Goal: Communication & Community: Share content

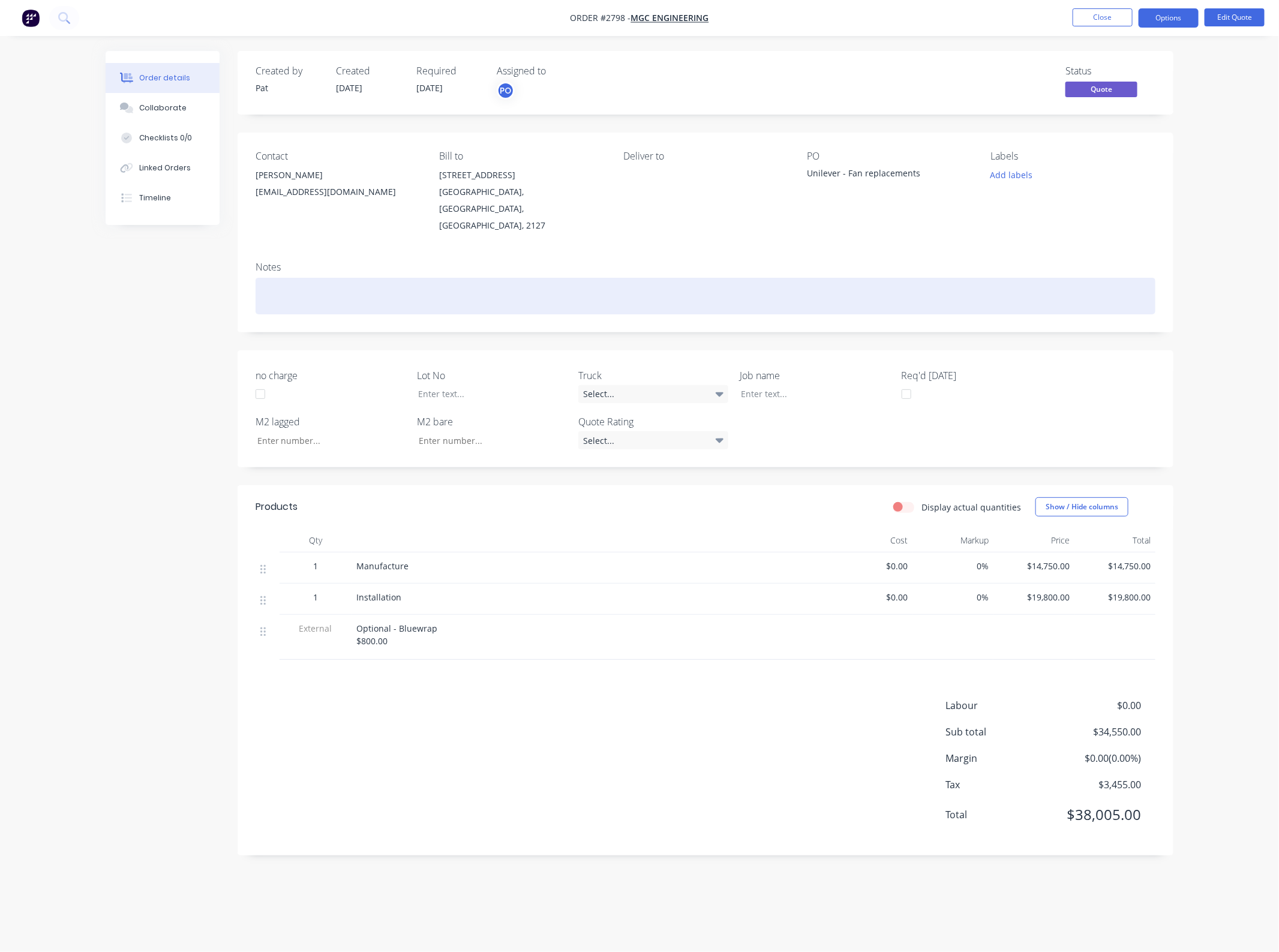
click at [824, 278] on div at bounding box center [705, 296] width 900 height 36
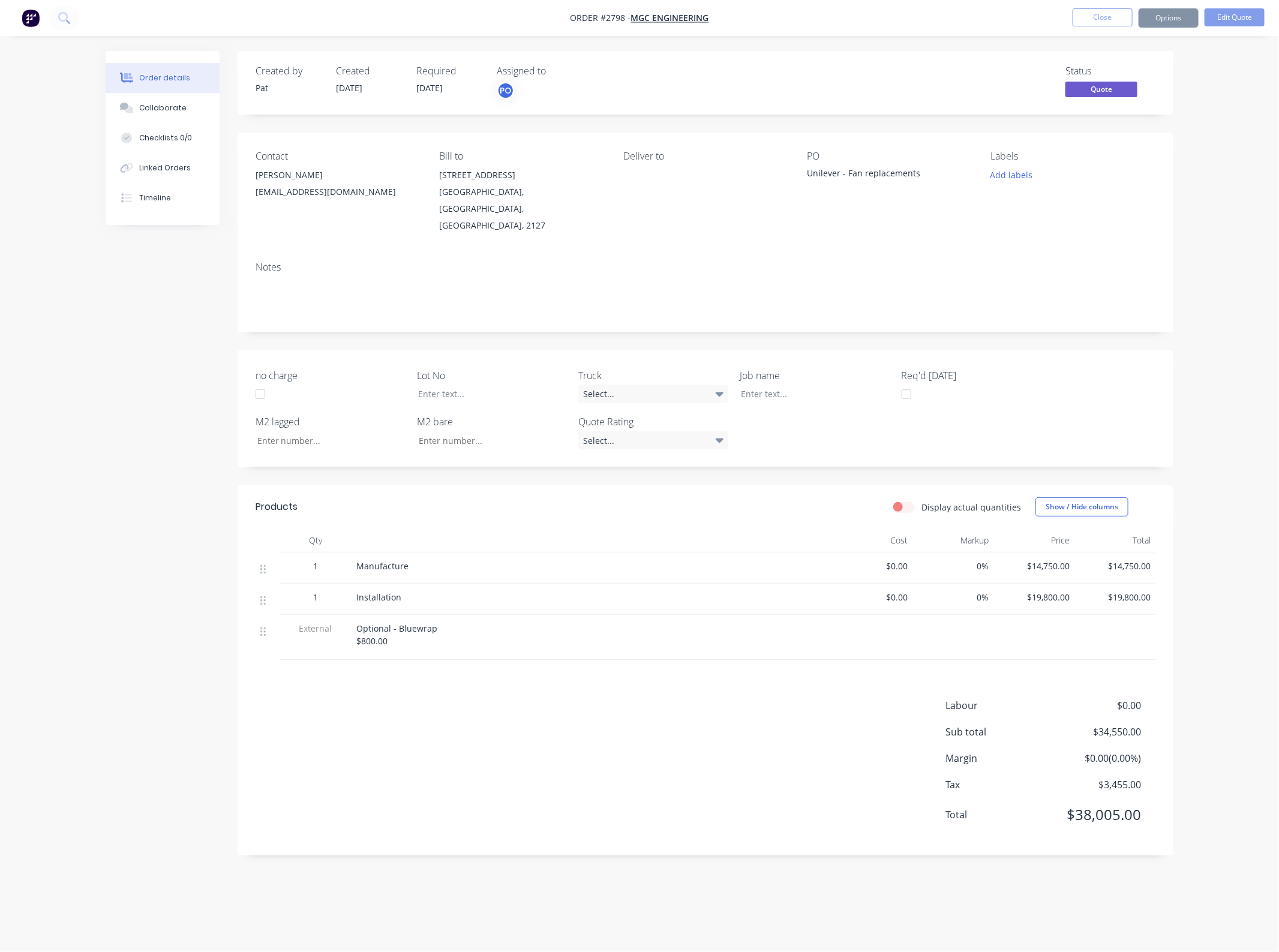
click at [802, 230] on div "Contact [PERSON_NAME] [EMAIL_ADDRESS][DOMAIN_NAME] Bill to [STREET_ADDRESS] Del…" at bounding box center [705, 192] width 936 height 119
click at [1181, 18] on button "Options" at bounding box center [1169, 17] width 60 height 19
click at [1144, 67] on div "Quote" at bounding box center [1131, 72] width 110 height 17
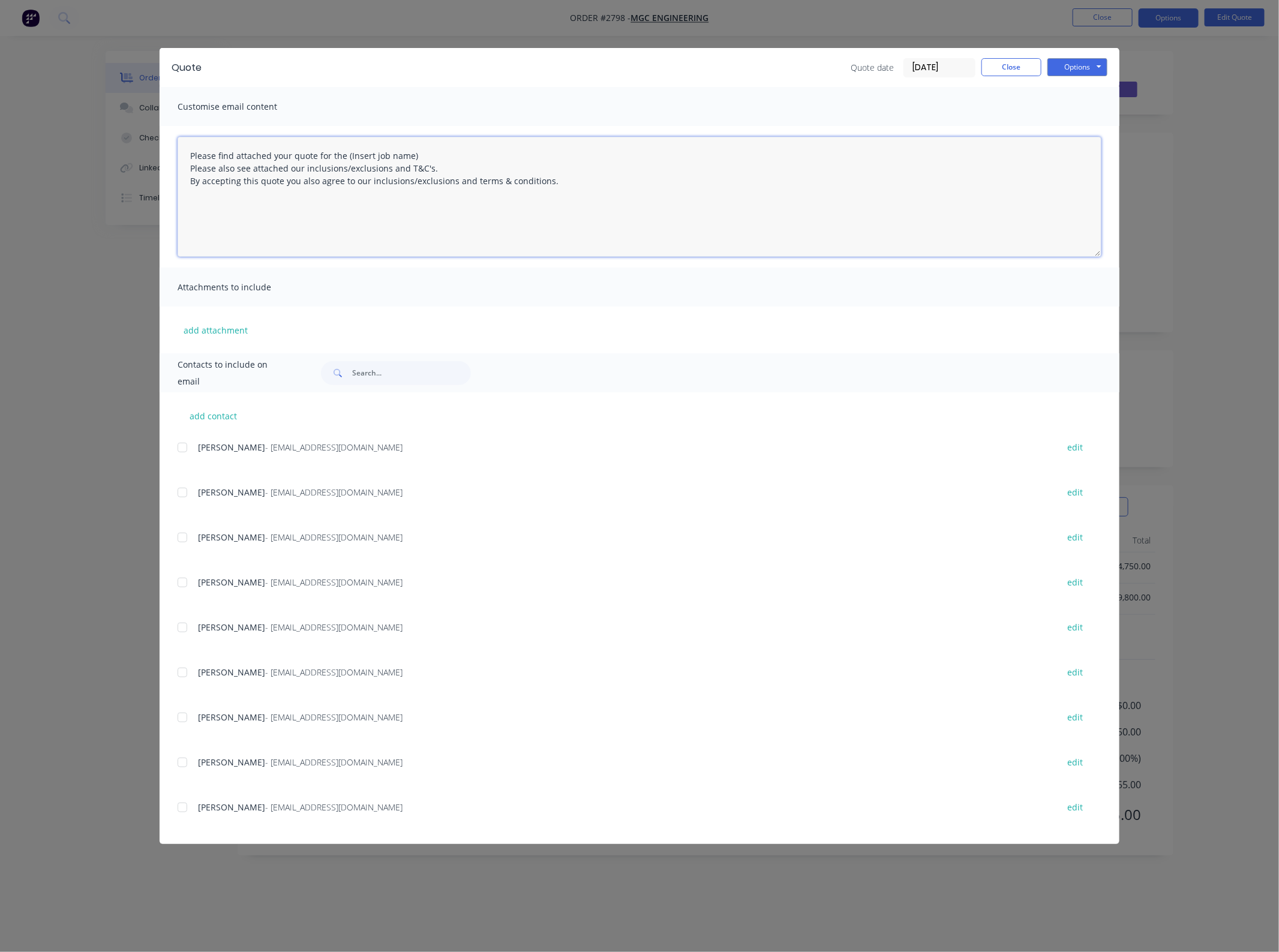
drag, startPoint x: 496, startPoint y: 160, endPoint x: 343, endPoint y: 152, distance: 153.2
click at [343, 152] on textarea "Please find attached your quote for the (Insert job name) Please also see attac…" at bounding box center [640, 197] width 924 height 120
click at [289, 156] on textarea "Please find attached your quote for the (Insert job name) Please also see attac…" at bounding box center [640, 197] width 924 height 120
drag, startPoint x: 508, startPoint y: 163, endPoint x: 392, endPoint y: 157, distance: 116.2
click at [392, 157] on textarea "Please find attached your revised quote for the (Insert job name) Please also s…" at bounding box center [640, 197] width 924 height 120
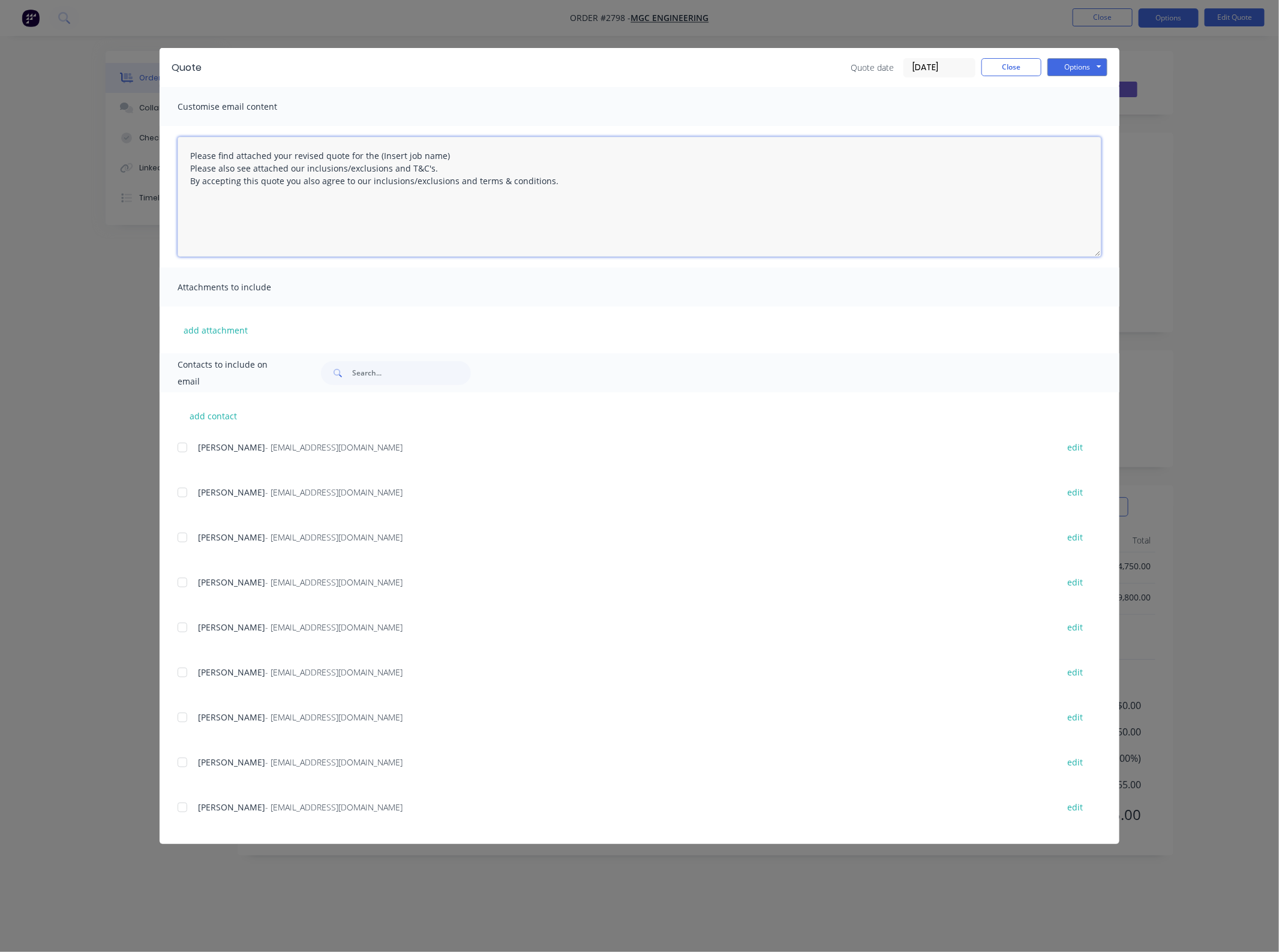
click at [445, 154] on textarea "Please find attached your revised quote for the (Insert job name) Please also s…" at bounding box center [640, 197] width 924 height 120
type textarea "Please find attached your revised quote for the (Iert job name) Please also see…"
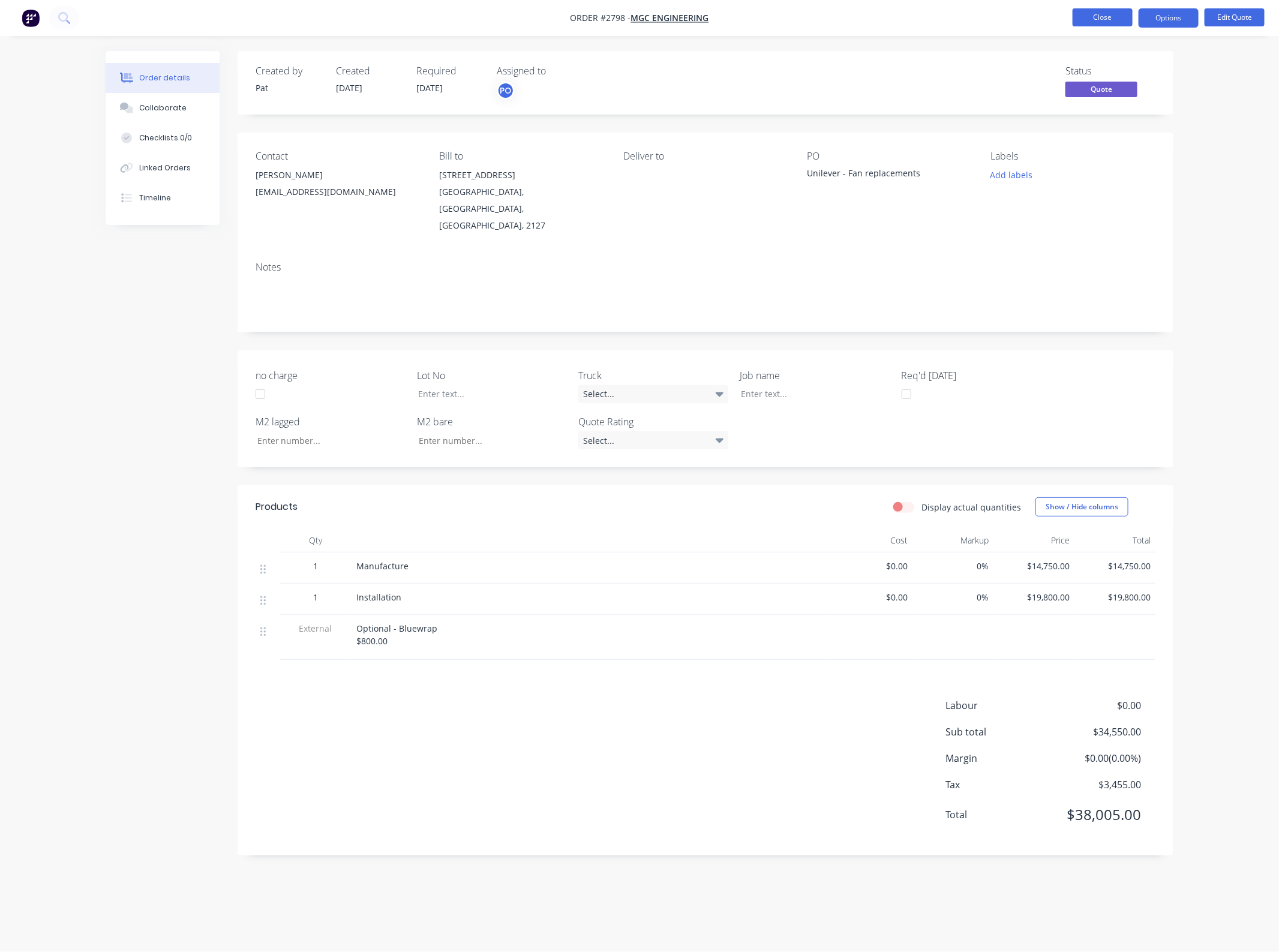
click at [1103, 24] on button "Close" at bounding box center [1102, 17] width 60 height 18
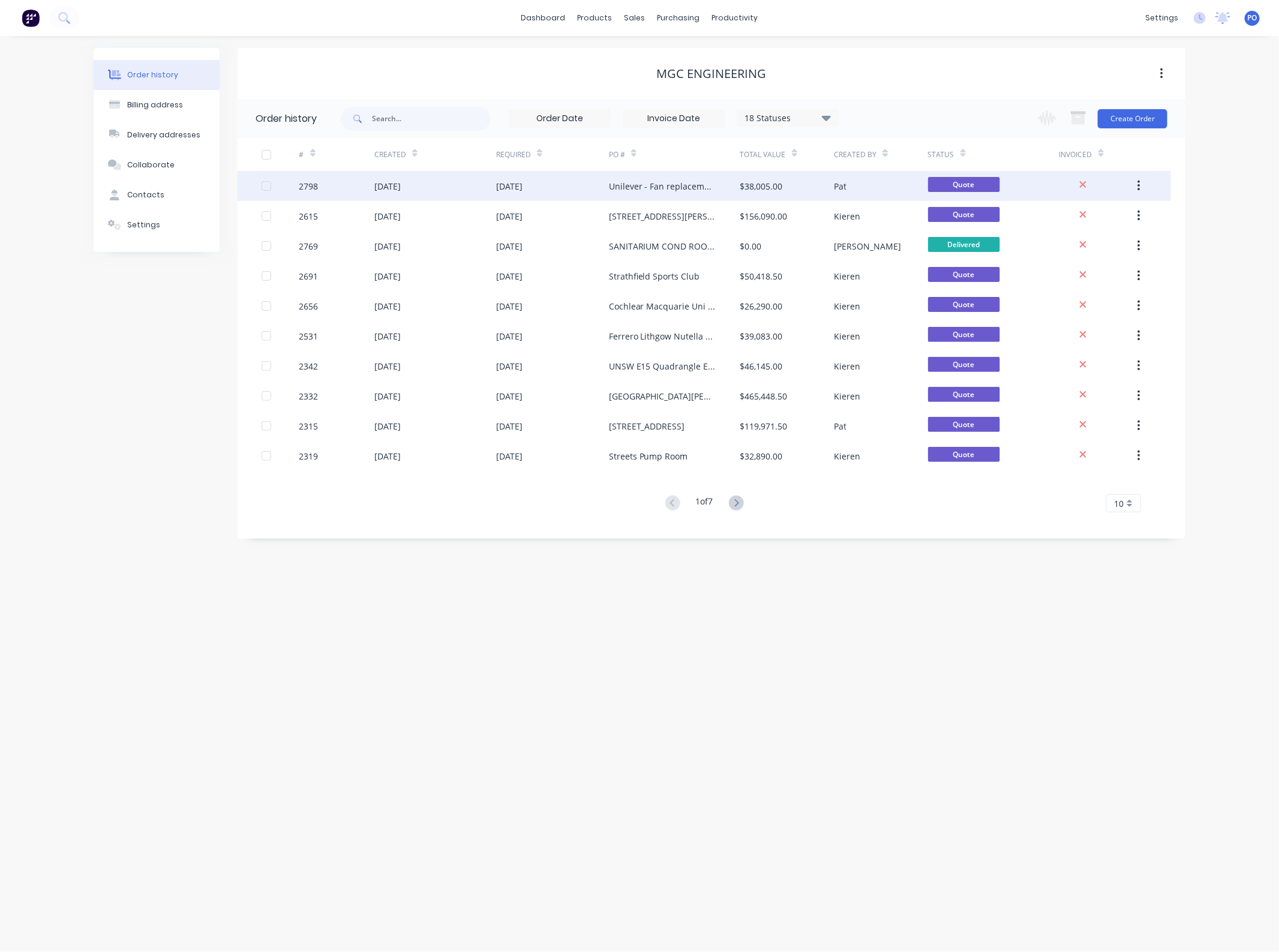
click at [660, 179] on div "Unilever - Fan replacements" at bounding box center [674, 186] width 131 height 30
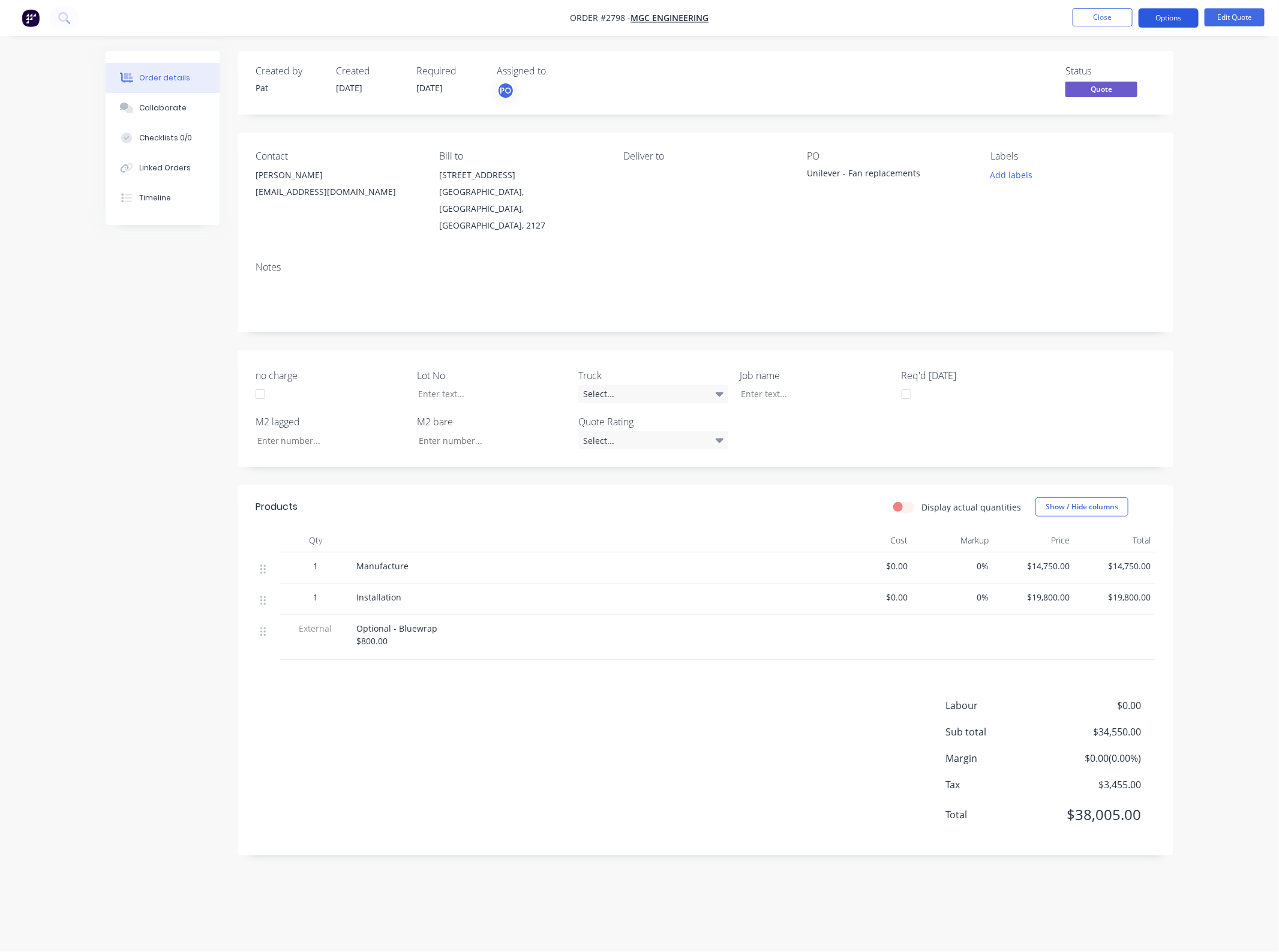
click at [1189, 18] on button "Options" at bounding box center [1169, 17] width 60 height 19
click at [1105, 72] on div "Quote" at bounding box center [1131, 72] width 110 height 17
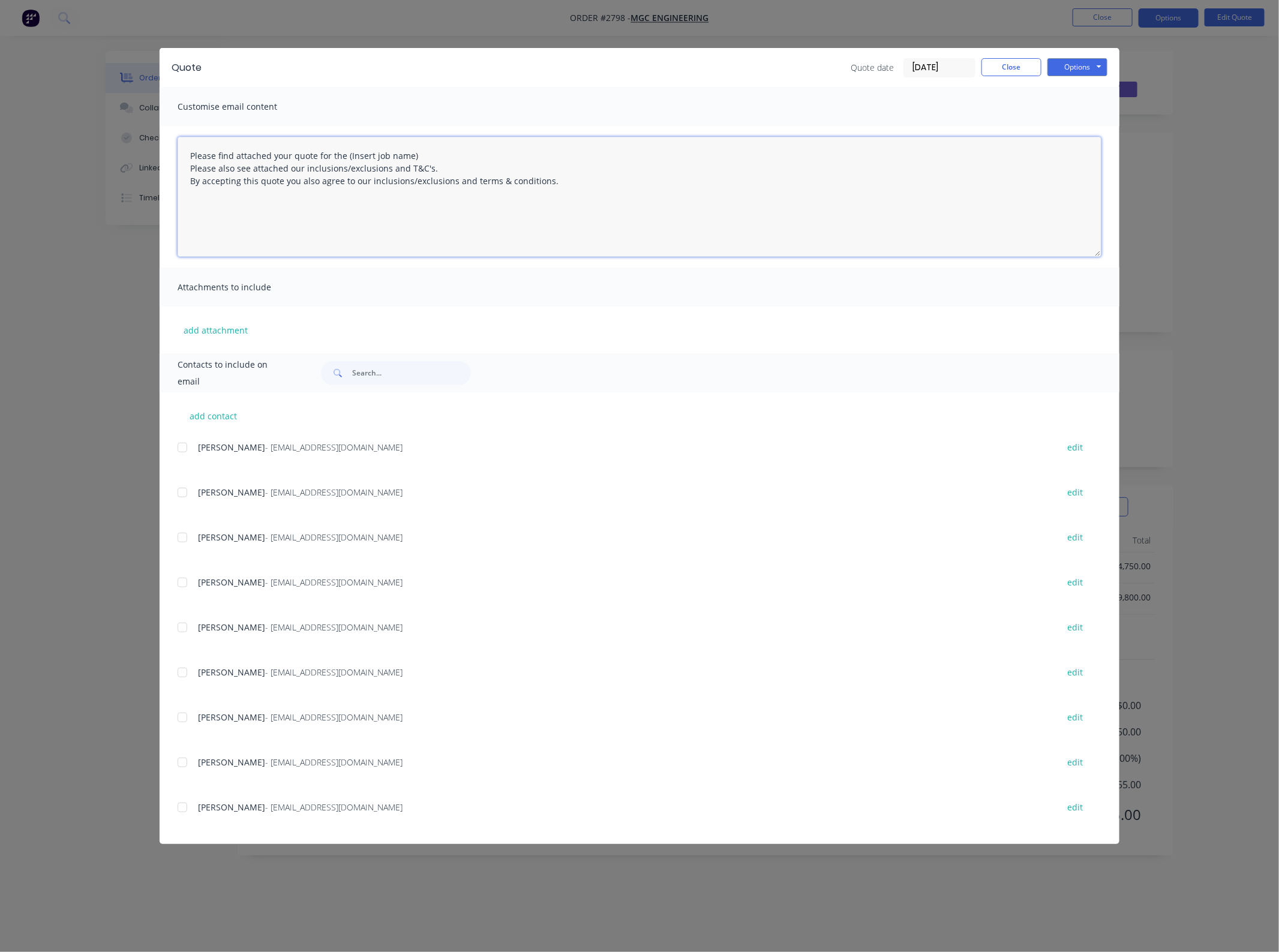
drag, startPoint x: 421, startPoint y: 150, endPoint x: 347, endPoint y: 153, distance: 74.1
click at [347, 153] on textarea "Please find attached your quote for the (Insert job name) Please also see attac…" at bounding box center [640, 197] width 924 height 120
drag, startPoint x: 184, startPoint y: 754, endPoint x: 217, endPoint y: 675, distance: 85.6
click at [183, 756] on div at bounding box center [182, 763] width 24 height 24
click at [211, 334] on button "add attachment" at bounding box center [216, 330] width 77 height 18
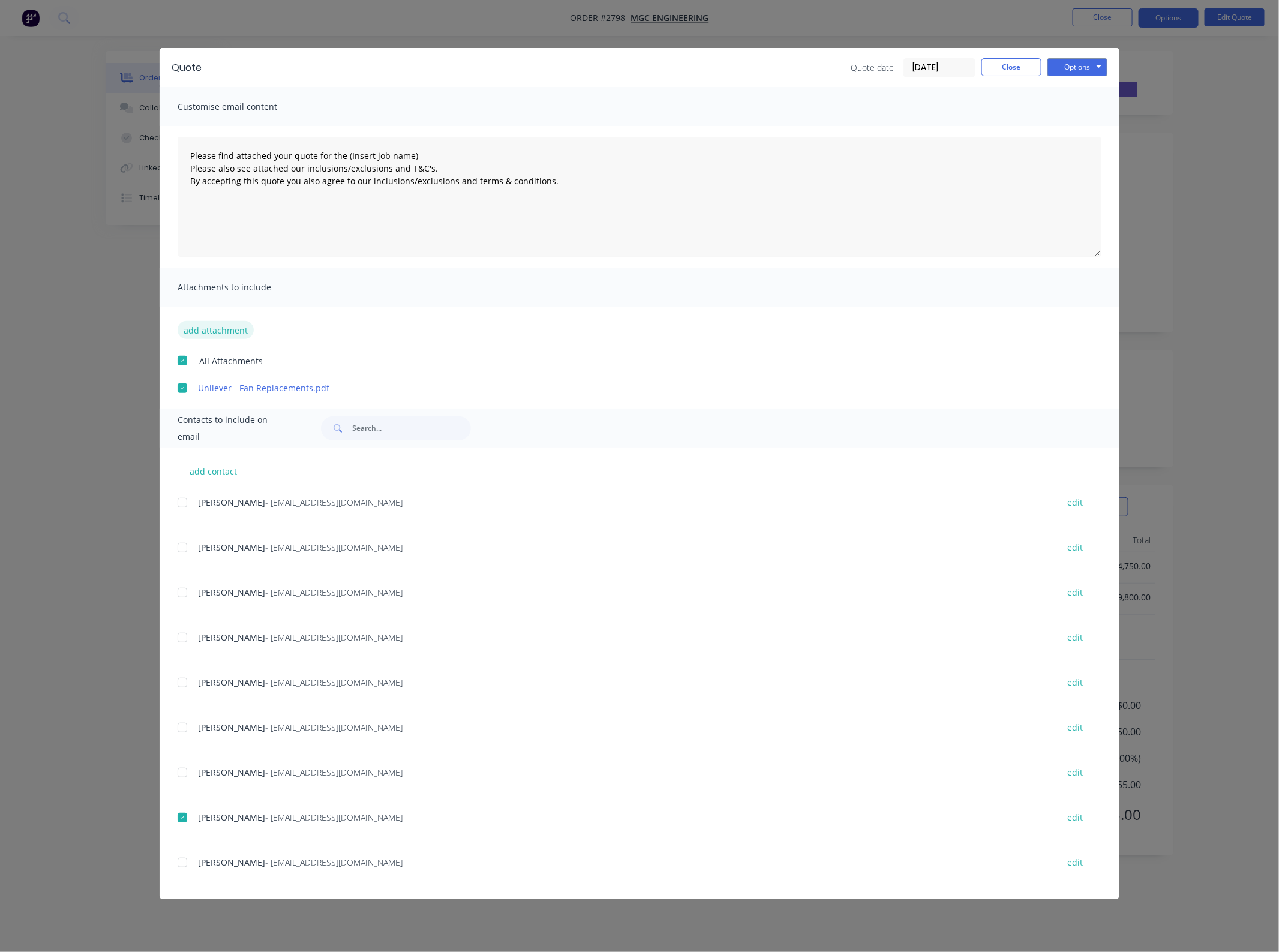
click at [230, 336] on button "add attachment" at bounding box center [216, 330] width 77 height 18
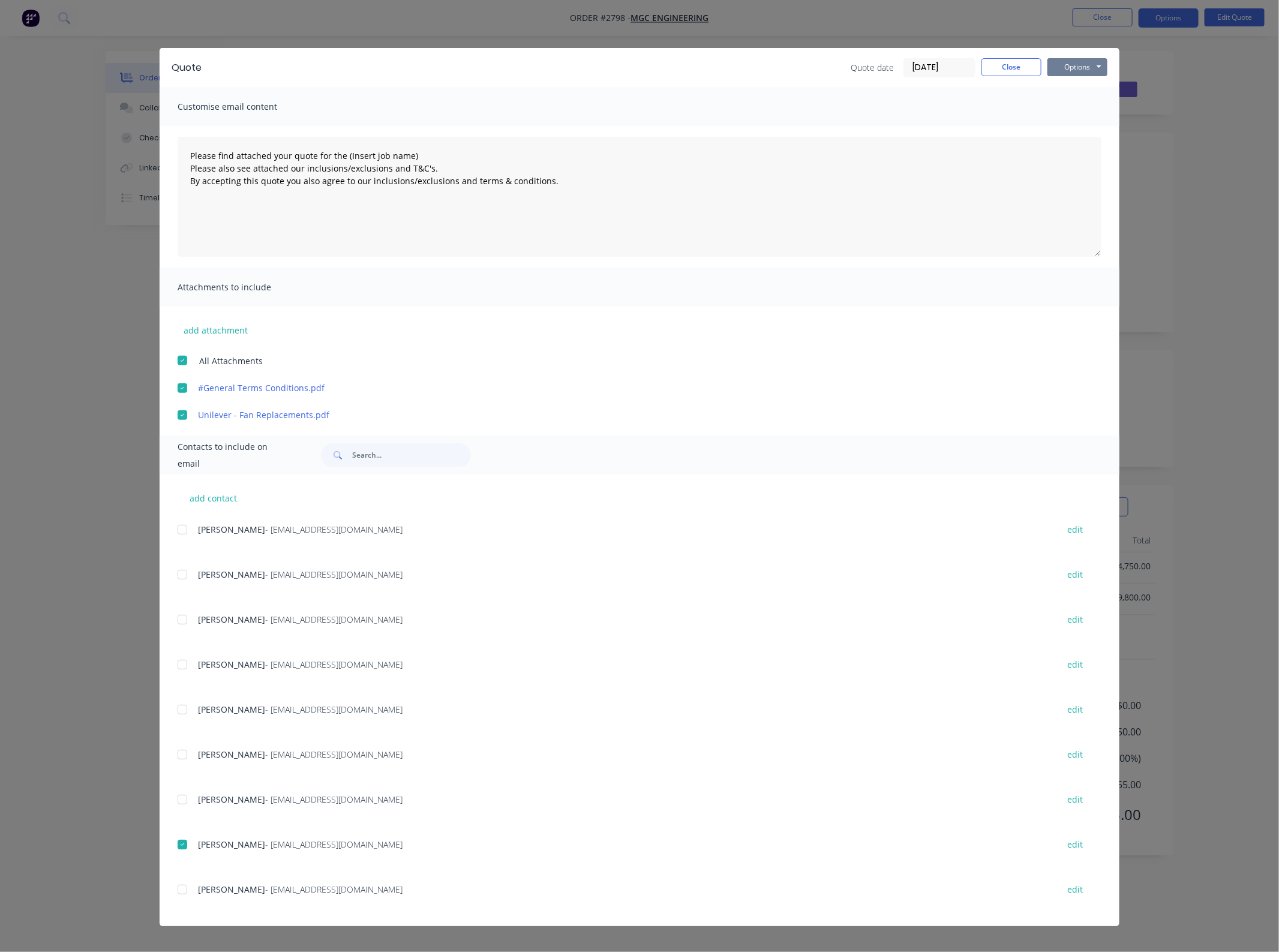
click at [1093, 75] on button "Options" at bounding box center [1078, 67] width 60 height 18
click at [1090, 130] on button "Email" at bounding box center [1086, 128] width 77 height 20
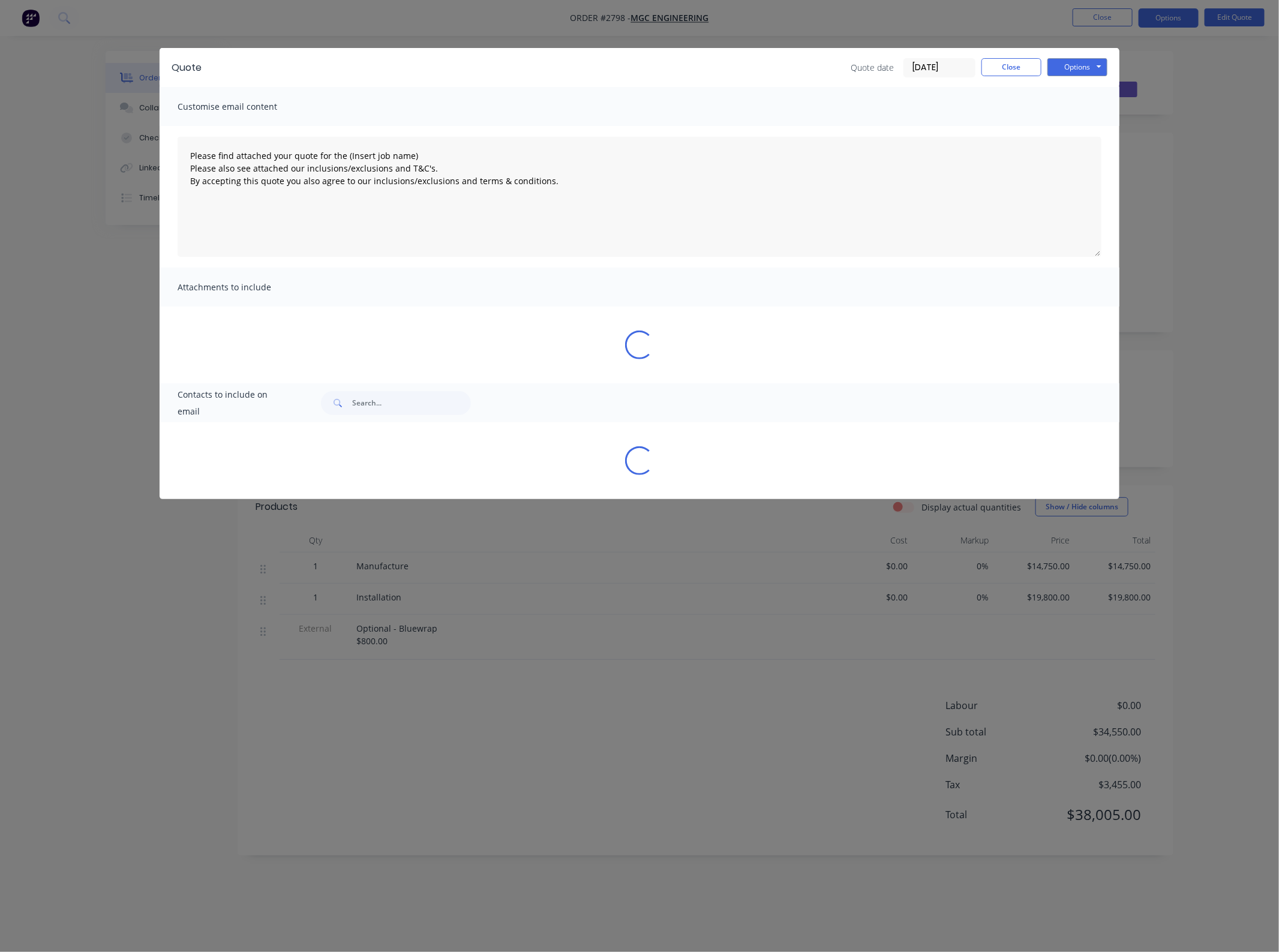
type textarea "Please find attached your quote for the (Insert job name) Please also see attac…"
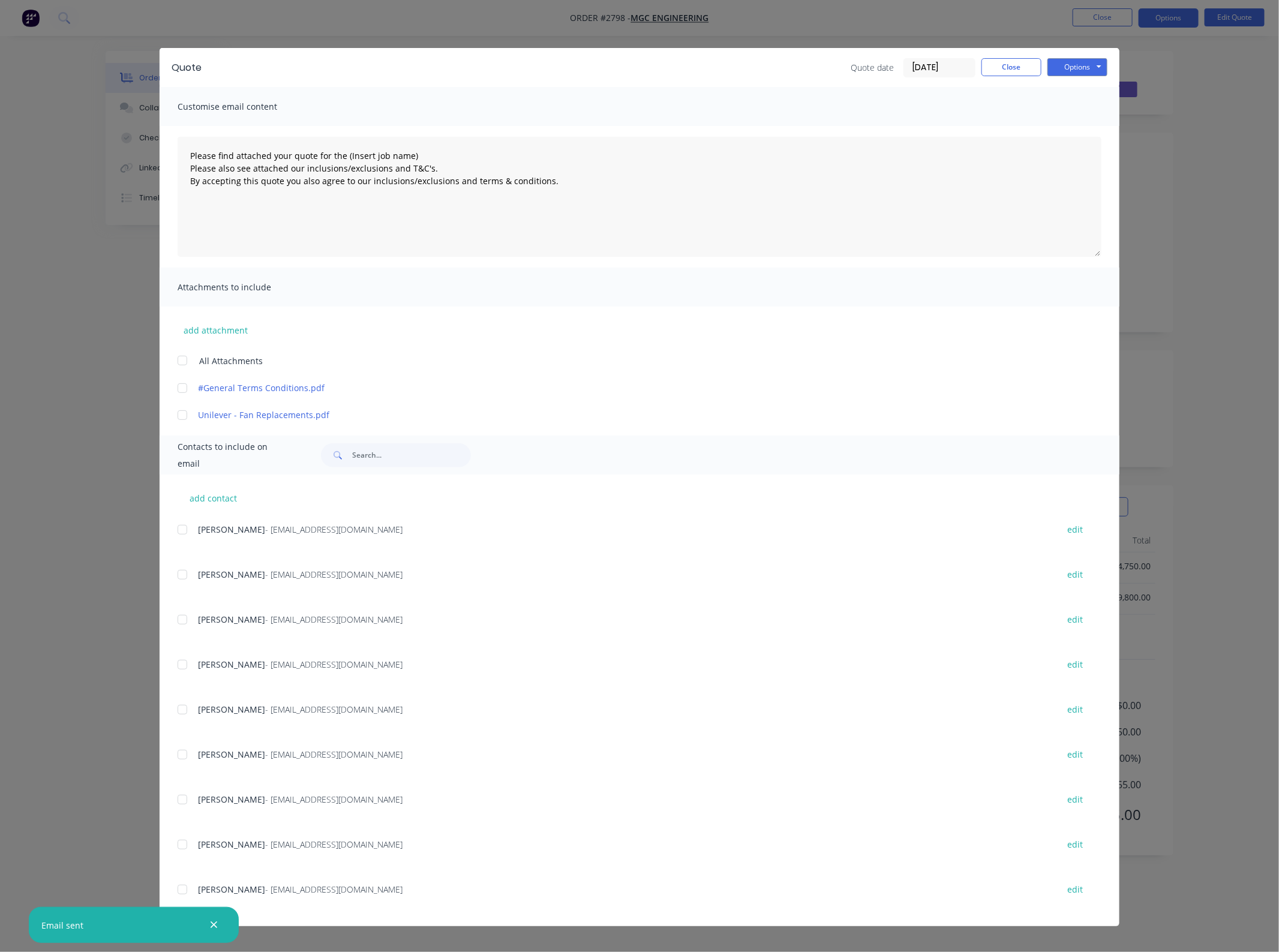
click at [1019, 57] on div "Quote Quote date [DATE] Close Options Preview Print Email" at bounding box center [639, 67] width 959 height 39
click at [1019, 62] on button "Close" at bounding box center [1011, 67] width 60 height 18
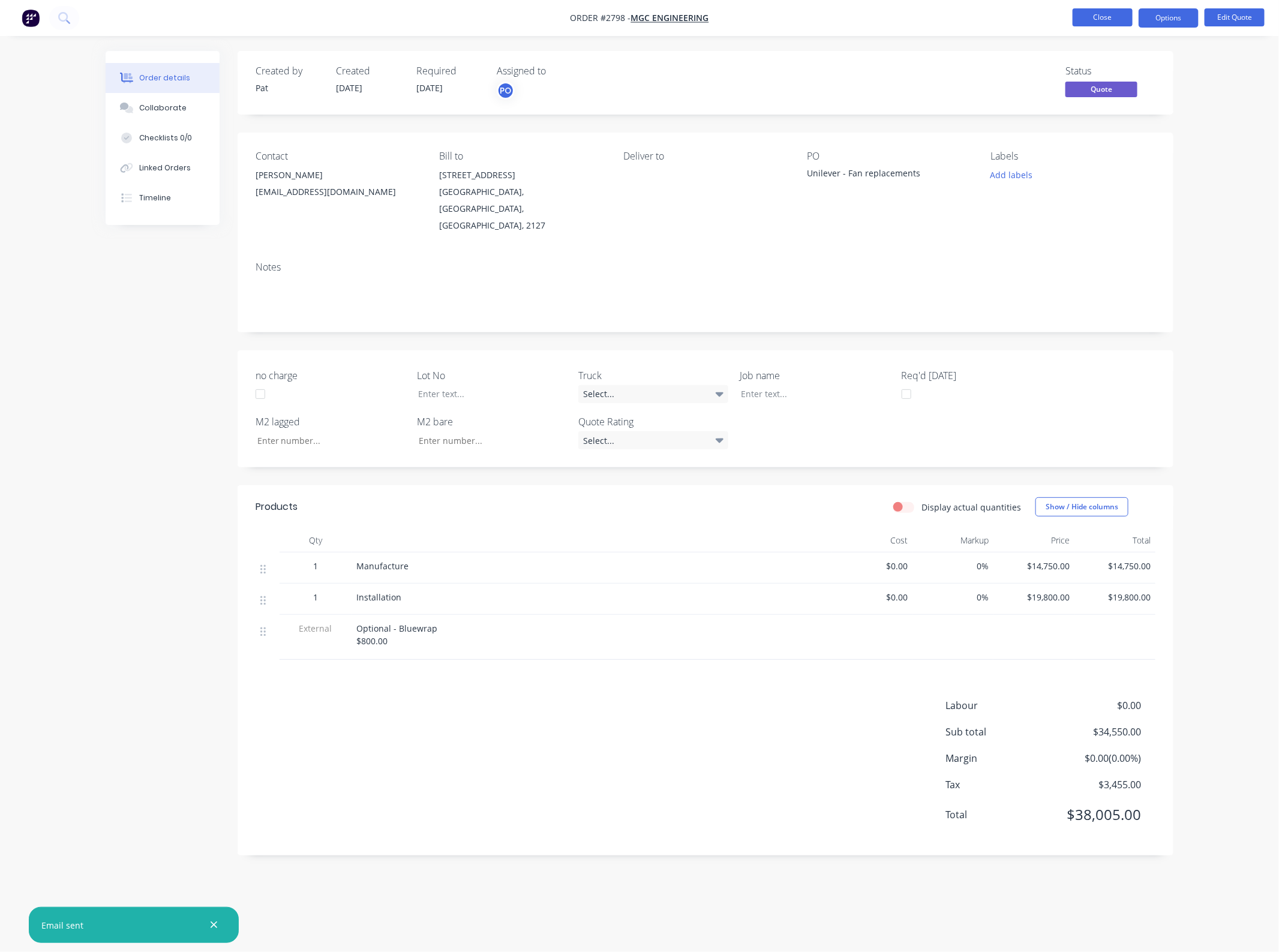
click at [1090, 16] on button "Close" at bounding box center [1102, 17] width 60 height 18
